Goal: Navigation & Orientation: Find specific page/section

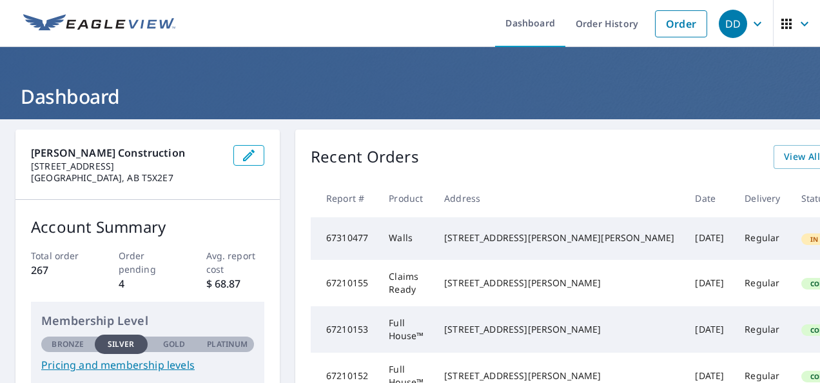
click at [479, 159] on div "Recent Orders View All Orders Start New Order" at bounding box center [640, 157] width 659 height 24
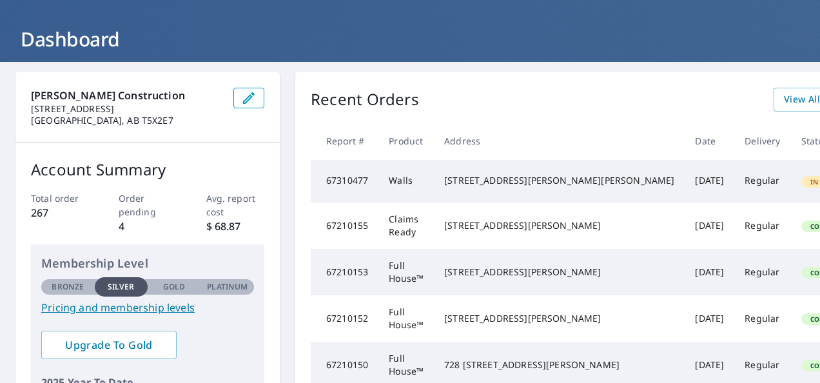
scroll to position [64, 0]
